Goal: Information Seeking & Learning: Learn about a topic

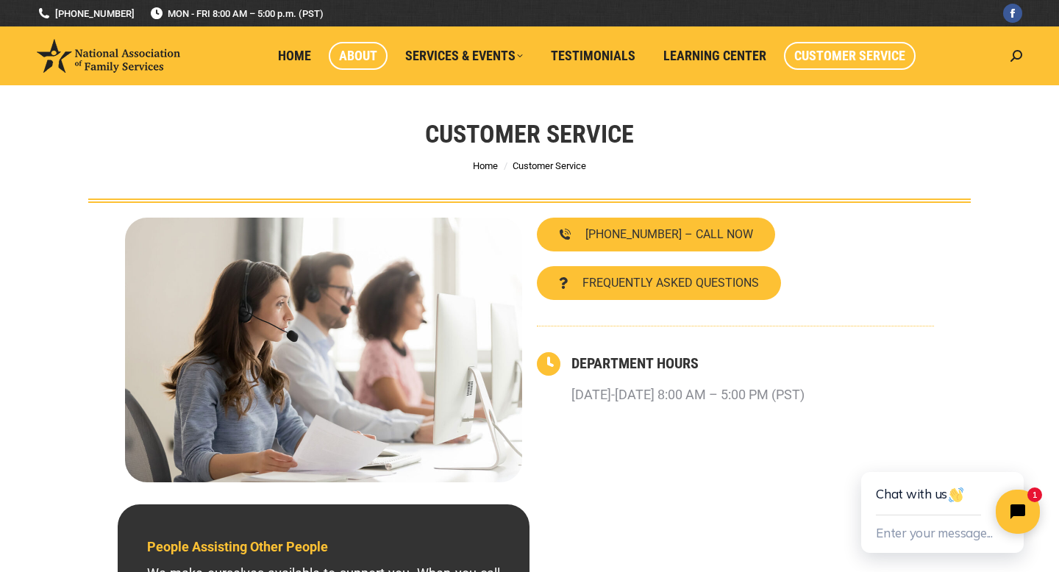
click at [357, 57] on span "About" at bounding box center [358, 56] width 38 height 16
